Goal: Transaction & Acquisition: Purchase product/service

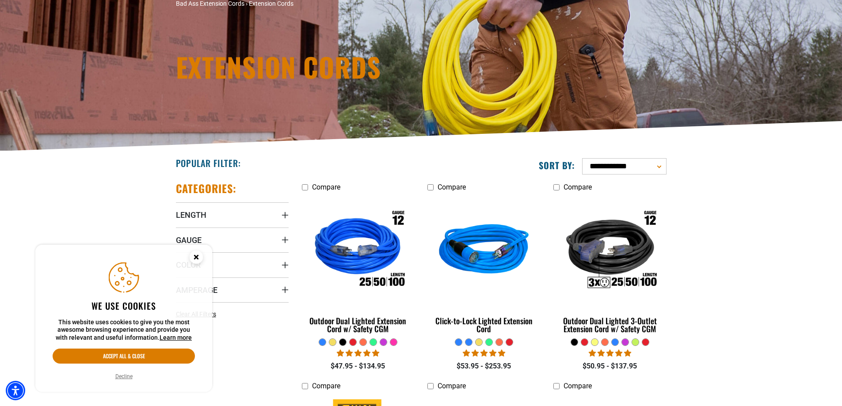
scroll to position [88, 0]
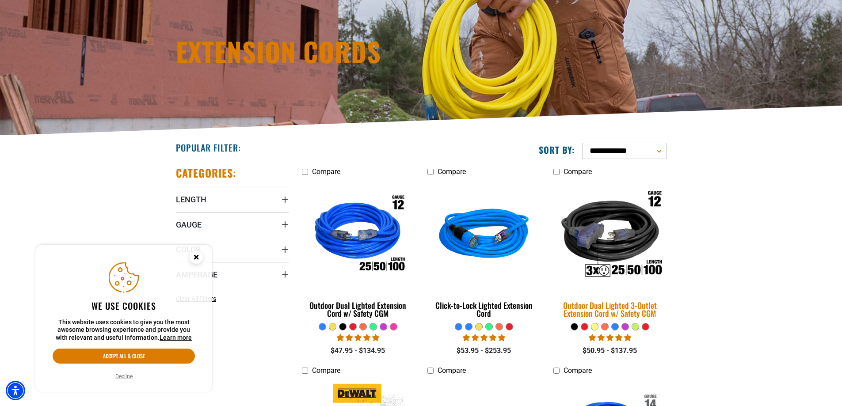
click at [590, 309] on div "Outdoor Dual Lighted 3-Outlet Extension Cord w/ Safety CGM" at bounding box center [609, 309] width 113 height 16
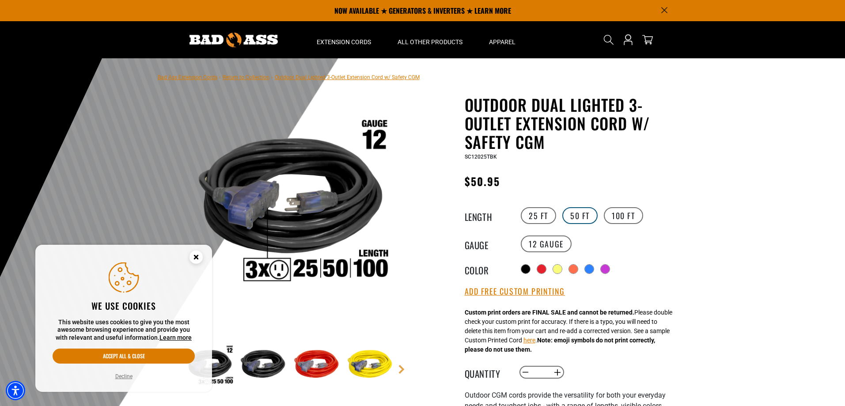
click at [581, 216] on label "50 FT" at bounding box center [580, 215] width 35 height 17
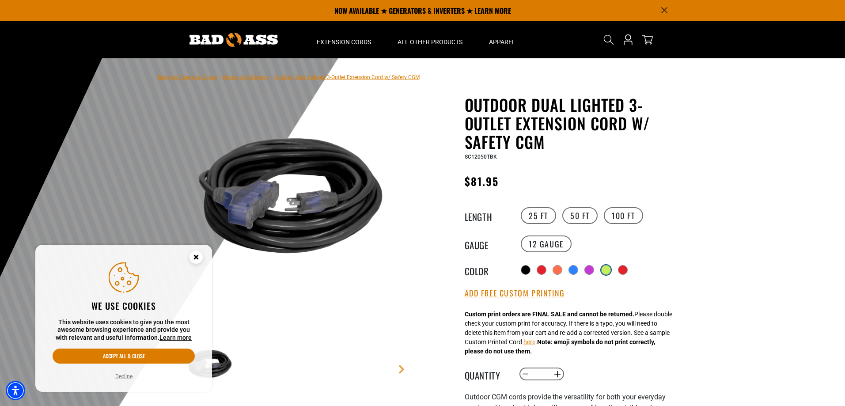
click at [609, 269] on div at bounding box center [606, 270] width 9 height 9
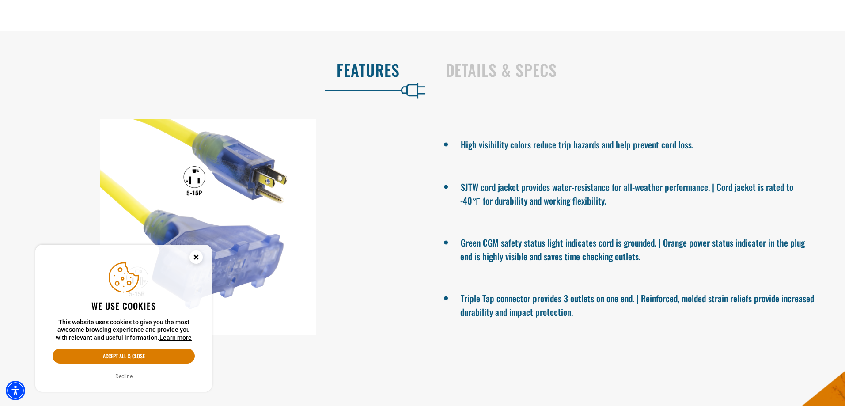
scroll to position [575, 0]
